Goal: Task Accomplishment & Management: Manage account settings

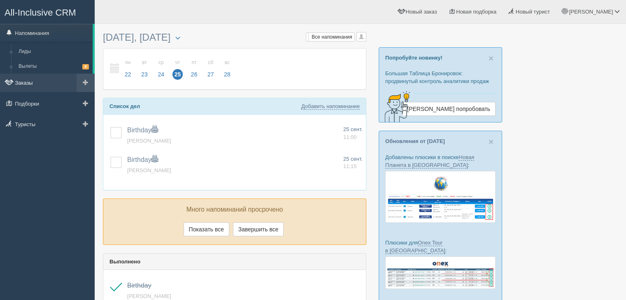
click at [26, 88] on link "Заказы" at bounding box center [47, 83] width 95 height 18
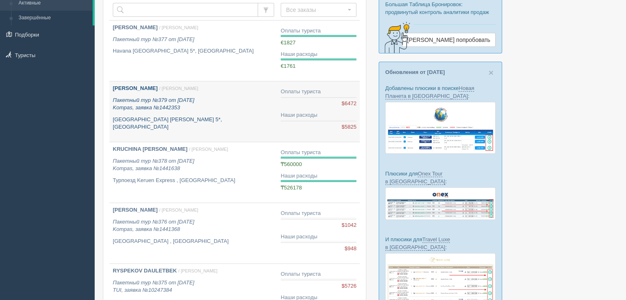
scroll to position [82, 0]
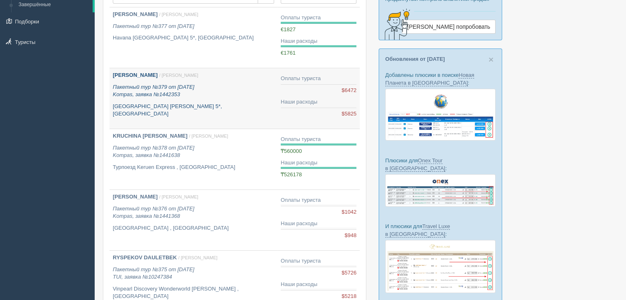
click at [238, 94] on p "Пакетный тур №379 от [DATE] Kompas, заявка №1442353" at bounding box center [193, 91] width 161 height 15
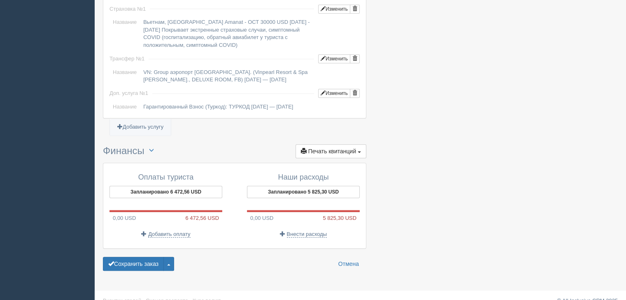
scroll to position [696, 0]
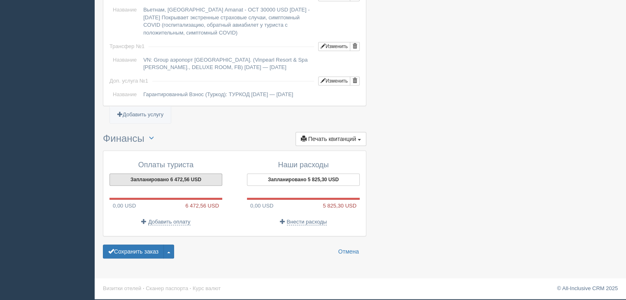
click at [170, 178] on button "Запланировано 6 472,56 USD" at bounding box center [165, 180] width 113 height 12
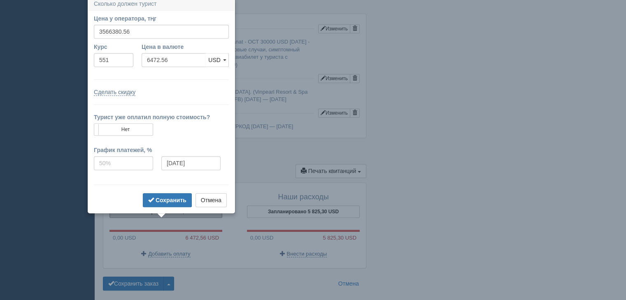
scroll to position [648, 0]
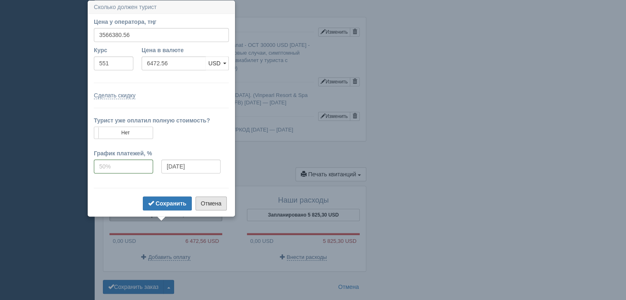
click at [210, 207] on button "Отмена" at bounding box center [210, 204] width 31 height 14
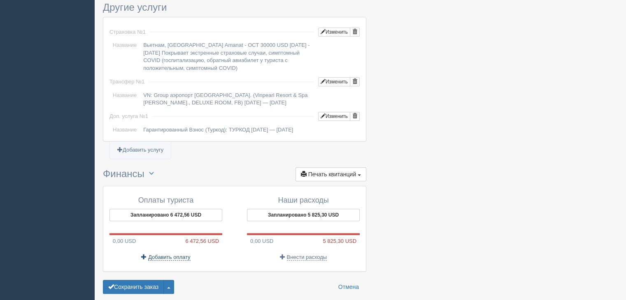
click at [165, 261] on span "Добавить оплату" at bounding box center [169, 257] width 42 height 7
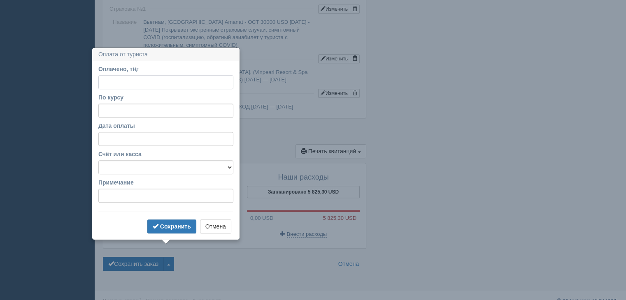
scroll to position [696, 0]
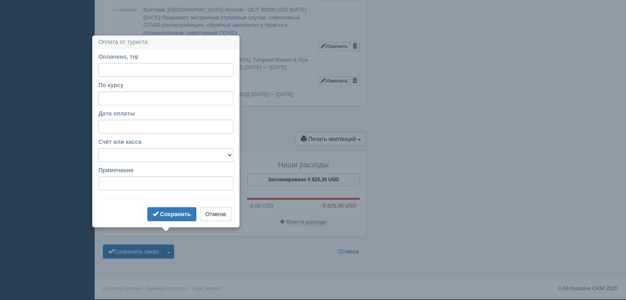
drag, startPoint x: 233, startPoint y: 230, endPoint x: 222, endPoint y: 223, distance: 12.8
click at [233, 230] on div "Оплаты туриста Запланировано 6 472,56 USD 0,00 USD 6 472,56 USD Добавить оплату…" at bounding box center [234, 193] width 262 height 85
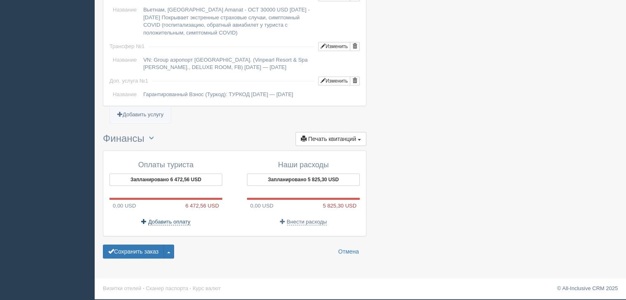
click at [178, 223] on span "Добавить оплату" at bounding box center [169, 222] width 42 height 7
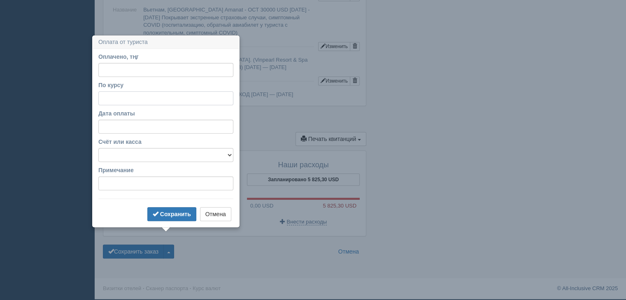
click at [122, 91] on input "По курсу" at bounding box center [165, 98] width 135 height 14
type input "551"
click at [143, 109] on label "Дата оплаты" at bounding box center [165, 113] width 135 height 8
click at [143, 120] on input "Дата оплаты" at bounding box center [165, 127] width 135 height 14
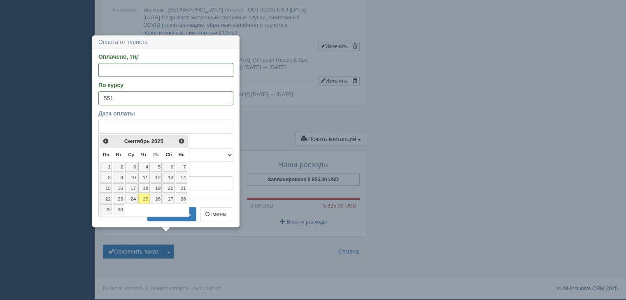
click at [139, 120] on input "Дата оплаты" at bounding box center [165, 127] width 135 height 14
click at [121, 194] on link "23" at bounding box center [119, 199] width 12 height 10
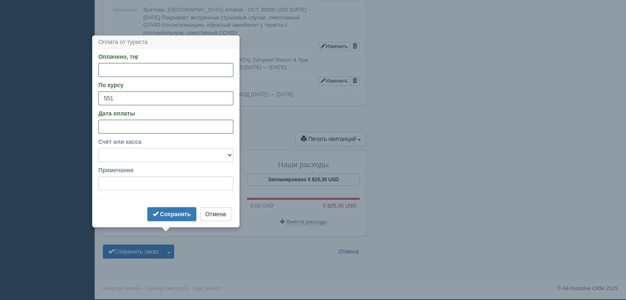
click at [166, 148] on select "f Банковский счёт Наличная касса" at bounding box center [165, 155] width 135 height 14
select select "1723"
click at [98, 148] on select "f Банковский счёт Наличная касса" at bounding box center [165, 155] width 135 height 14
click at [131, 176] on input "Примечание" at bounding box center [165, 183] width 135 height 14
type input "предоплата"
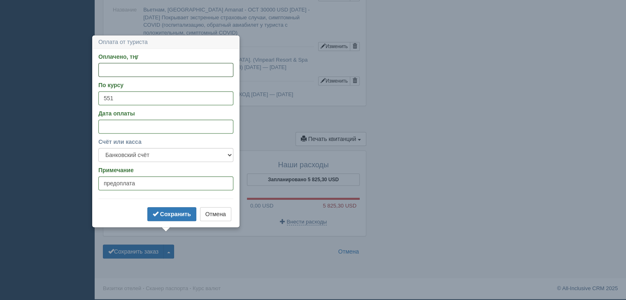
click at [132, 63] on input "Оплачено, тңг" at bounding box center [165, 70] width 135 height 14
paste input "1069920"
type input "1069920"
click at [175, 211] on b "Сохранить" at bounding box center [175, 214] width 31 height 7
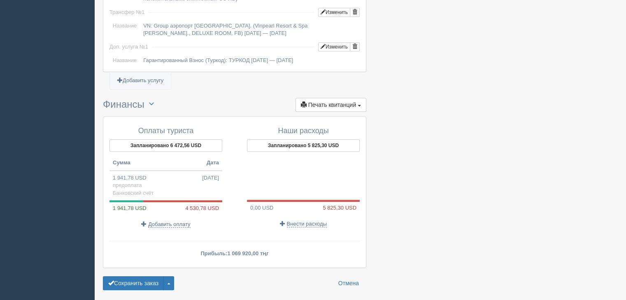
scroll to position [761, 0]
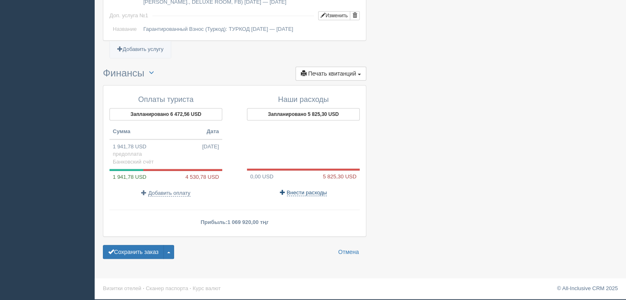
click at [306, 194] on span "Внести расходы" at bounding box center [307, 193] width 40 height 7
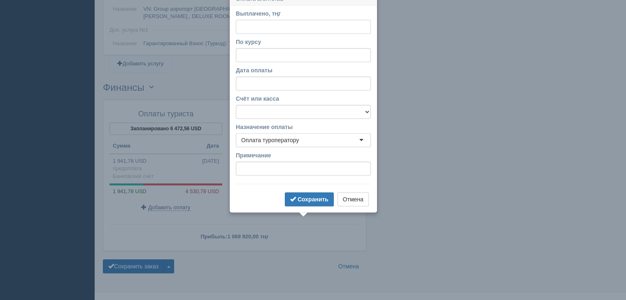
scroll to position [727, 0]
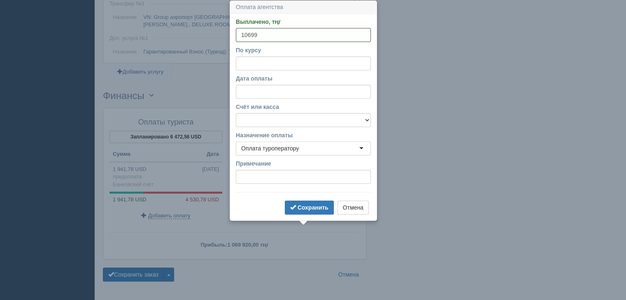
type input "10699"
click at [291, 91] on input "Дата оплаты" at bounding box center [303, 92] width 135 height 14
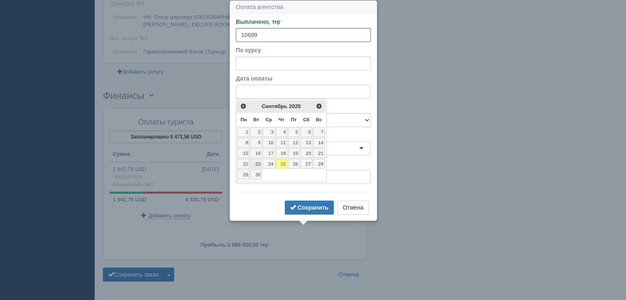
drag, startPoint x: 257, startPoint y: 165, endPoint x: 260, endPoint y: 162, distance: 5.0
click at [257, 165] on link "23" at bounding box center [256, 164] width 12 height 10
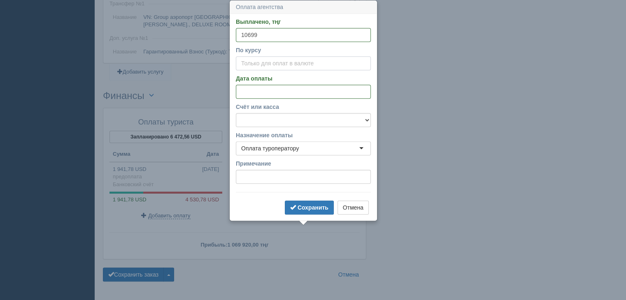
click at [290, 61] on input "По курсу" at bounding box center [303, 63] width 135 height 14
type input "551"
click at [311, 125] on select "f Банковский счёт Наличная касса" at bounding box center [303, 120] width 135 height 14
select select "1723"
click at [236, 113] on select "f Банковский счёт Наличная касса" at bounding box center [303, 120] width 135 height 14
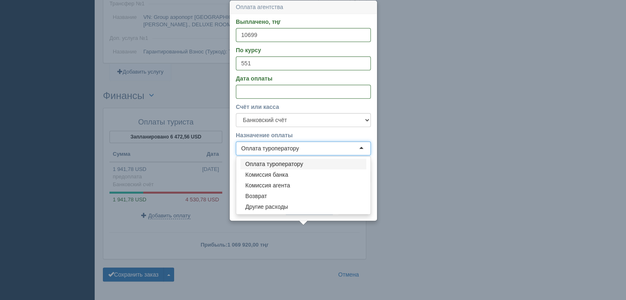
click at [312, 150] on div "Оплата туроператору" at bounding box center [303, 149] width 135 height 14
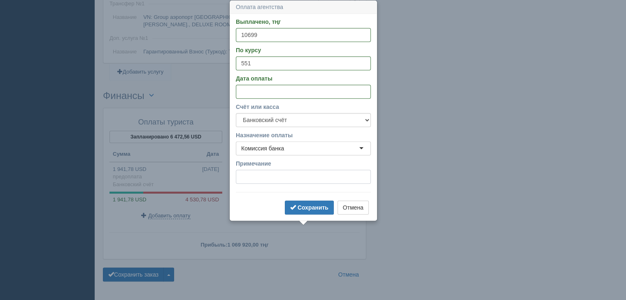
click at [278, 176] on input "Примечание" at bounding box center [303, 177] width 135 height 14
type input "1%"
click at [317, 201] on button "Сохранить" at bounding box center [309, 208] width 49 height 14
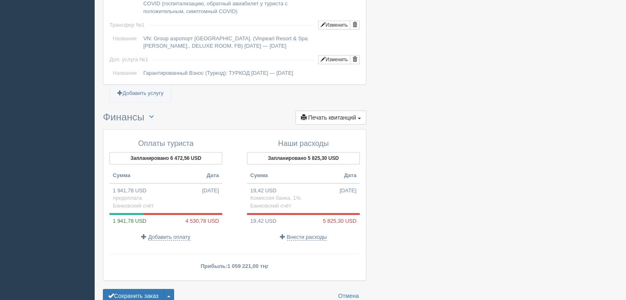
scroll to position [685, 0]
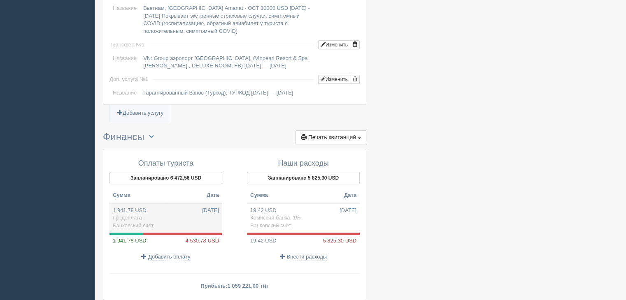
click at [184, 225] on td "1 941,78 USD 23.09.2025 предоплата Банковский счёт" at bounding box center [165, 218] width 113 height 30
type input "1069920.00"
type input "551.00"
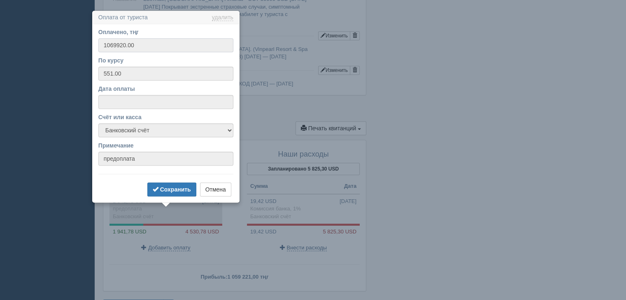
scroll to position [704, 0]
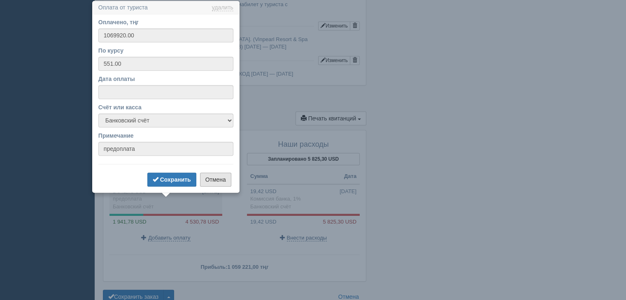
click at [214, 182] on button "Отмена" at bounding box center [215, 180] width 31 height 14
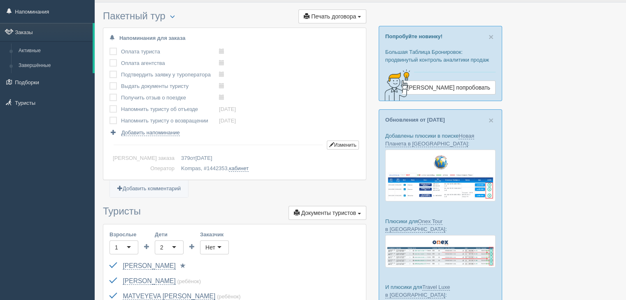
scroll to position [0, 0]
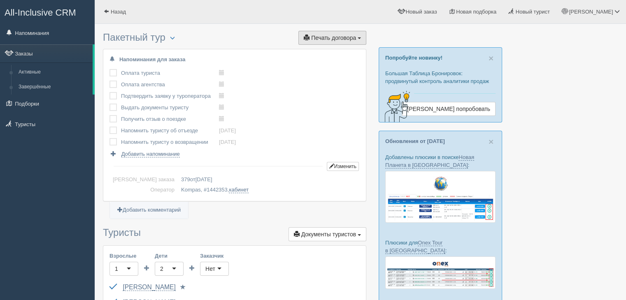
click at [343, 41] on button "Печать договора Печать" at bounding box center [332, 38] width 68 height 14
click at [323, 54] on link "Стандартный договор" at bounding box center [316, 53] width 100 height 14
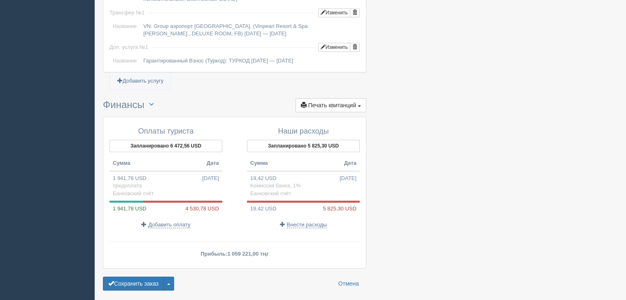
scroll to position [761, 0]
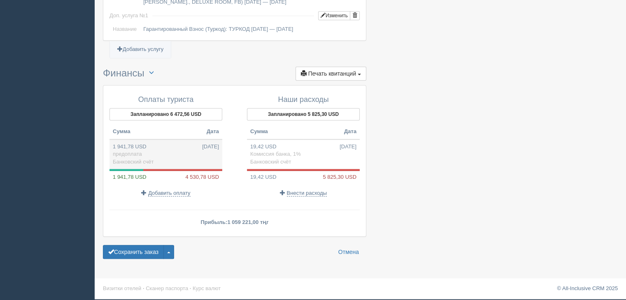
click at [146, 159] on span "Банковский счёт" at bounding box center [133, 162] width 41 height 6
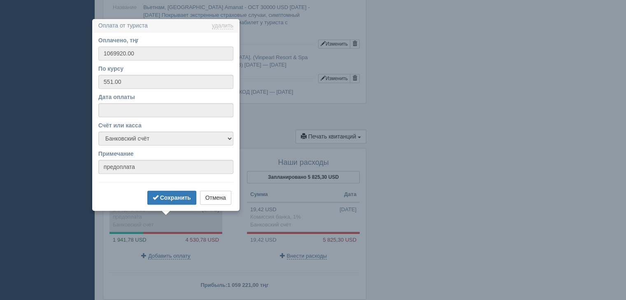
scroll to position [704, 0]
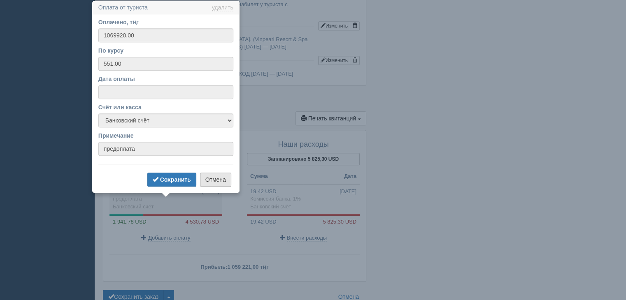
click at [209, 181] on button "Отмена" at bounding box center [215, 180] width 31 height 14
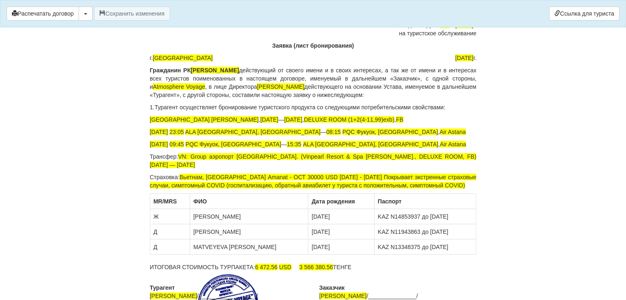
scroll to position [1906, 0]
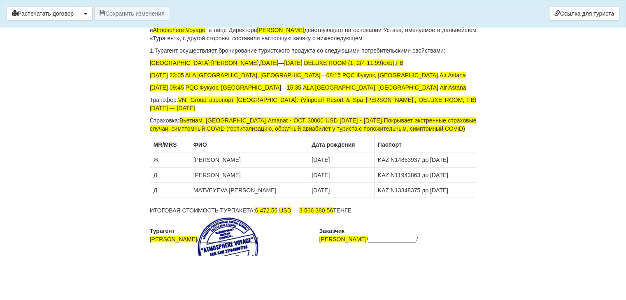
click at [359, 207] on p "ИТОГОВАЯ СТОИМОСТЬ ТУРПАКЕТА: 6 472.56 USD 3 566 380.56 ТЕНГЕ" at bounding box center [313, 211] width 327 height 8
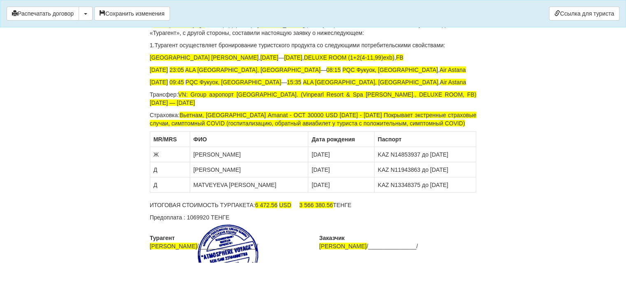
click at [181, 218] on p "Предоплата : 1069920 ТЕНГЕ" at bounding box center [313, 218] width 327 height 8
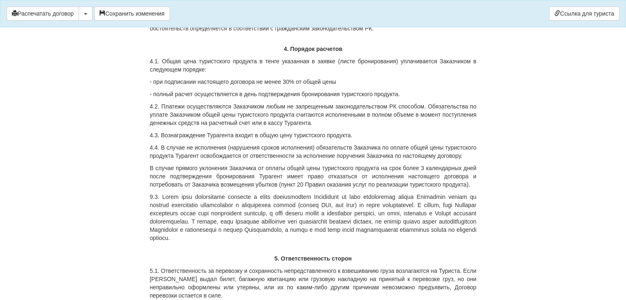
scroll to position [1001, 0]
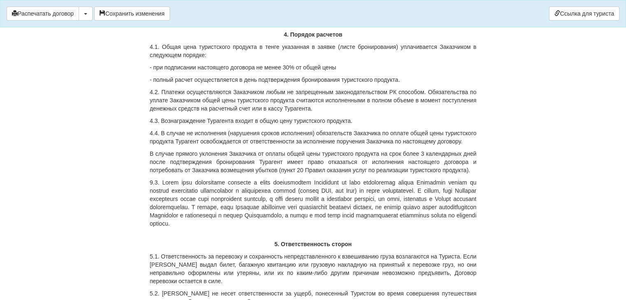
click at [215, 261] on p "5.1. Ответственность за перевозку и сохранность непредставленного к взвешиванию…" at bounding box center [313, 269] width 327 height 33
drag, startPoint x: 255, startPoint y: 237, endPoint x: 232, endPoint y: 249, distance: 25.4
click at [253, 237] on div "Договор № 379 на туристское обслуживание г. [GEOGRAPHIC_DATA] [DATE] Гражданин …" at bounding box center [313, 128] width 327 height 2080
click at [340, 224] on p at bounding box center [313, 203] width 327 height 49
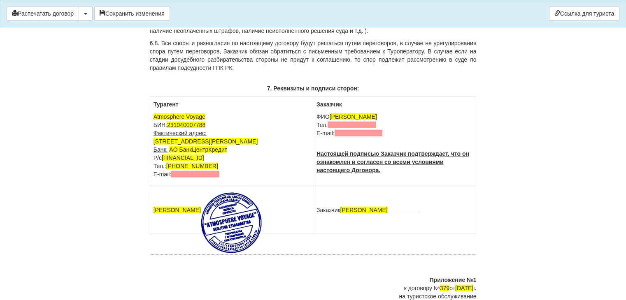
scroll to position [1783, 0]
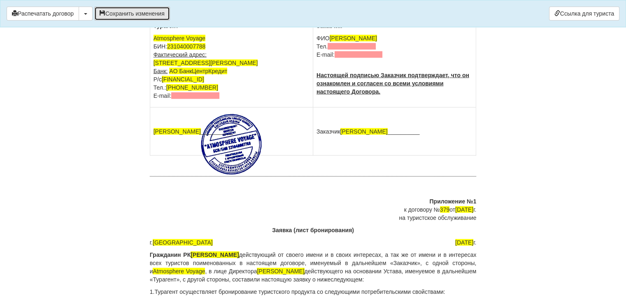
click at [112, 13] on button "Сохранить изменения" at bounding box center [132, 14] width 76 height 14
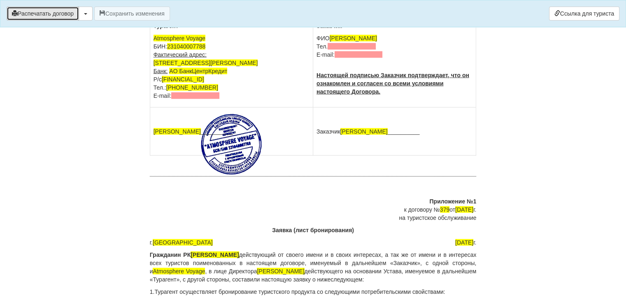
click at [64, 16] on button "Распечатать договор" at bounding box center [43, 14] width 72 height 14
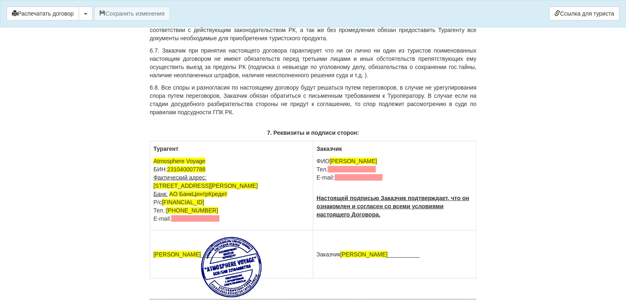
scroll to position [1536, 0]
